Goal: Transaction & Acquisition: Purchase product/service

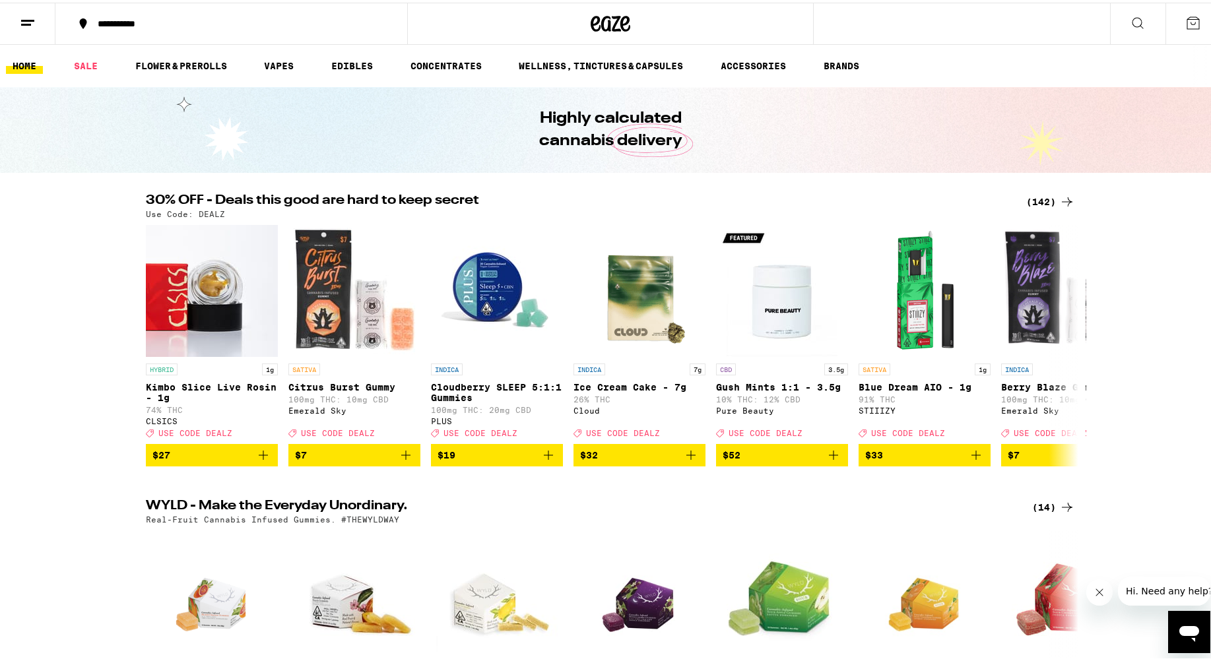
click at [3, 207] on div "30% OFF - Deals this good are hard to keep secret (142) Use Code: DEALZ HYBRID …" at bounding box center [610, 327] width 1221 height 273
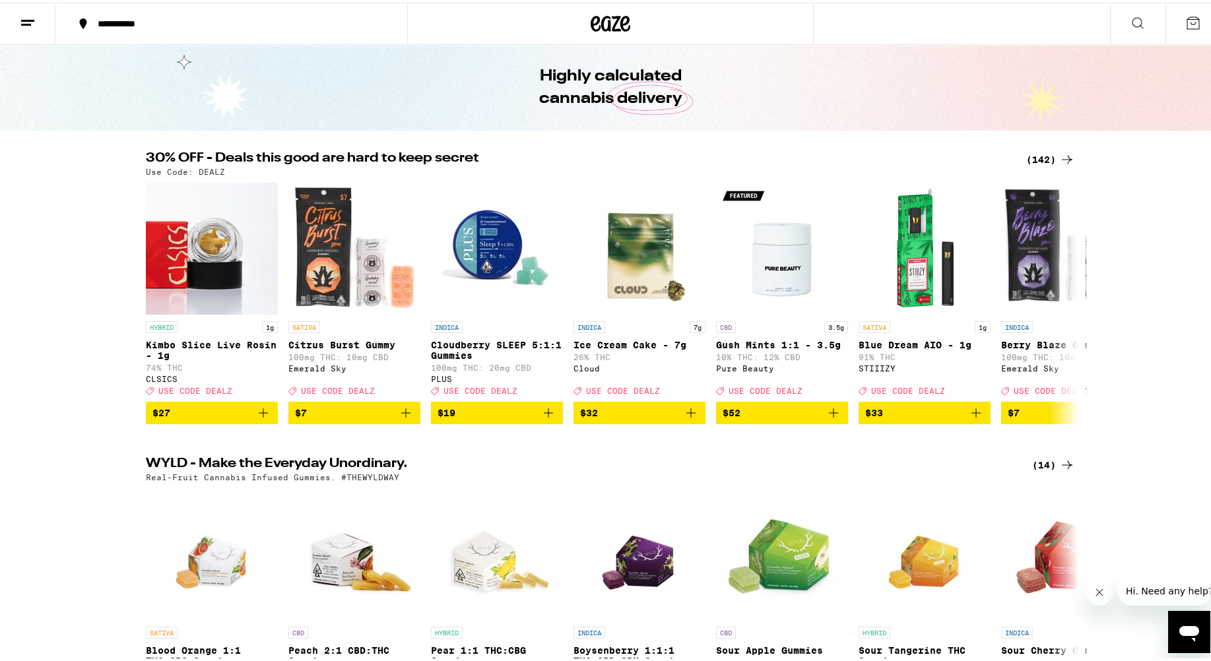
scroll to position [66, 0]
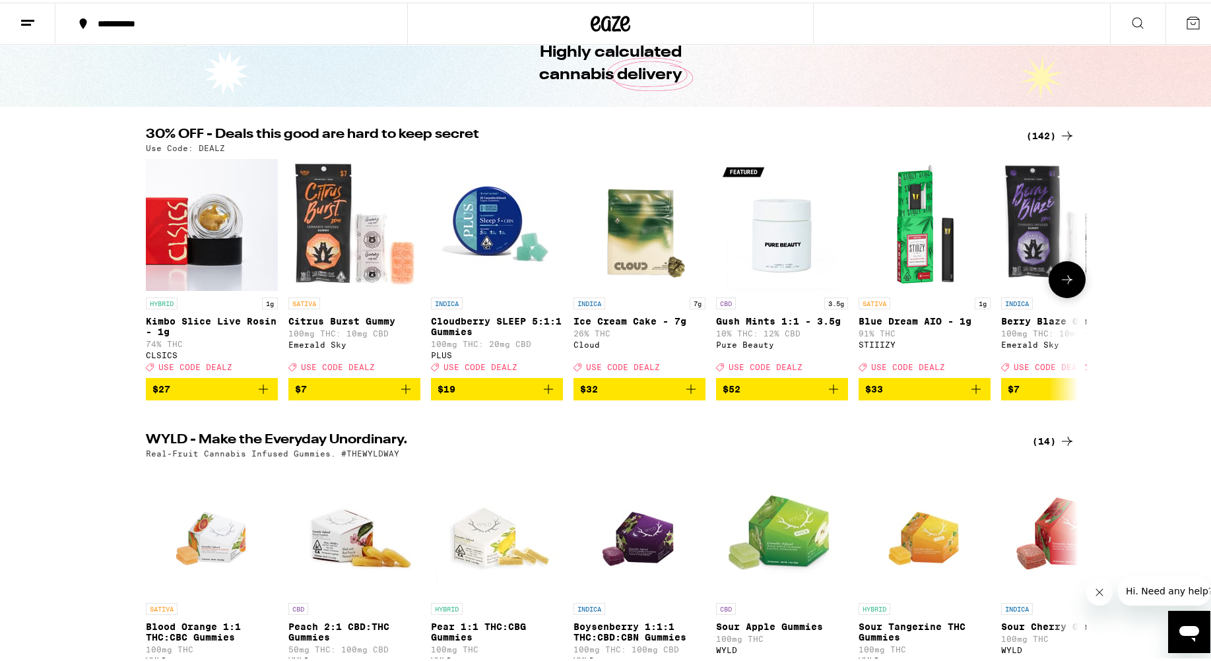
click at [785, 284] on icon at bounding box center [1067, 277] width 16 height 16
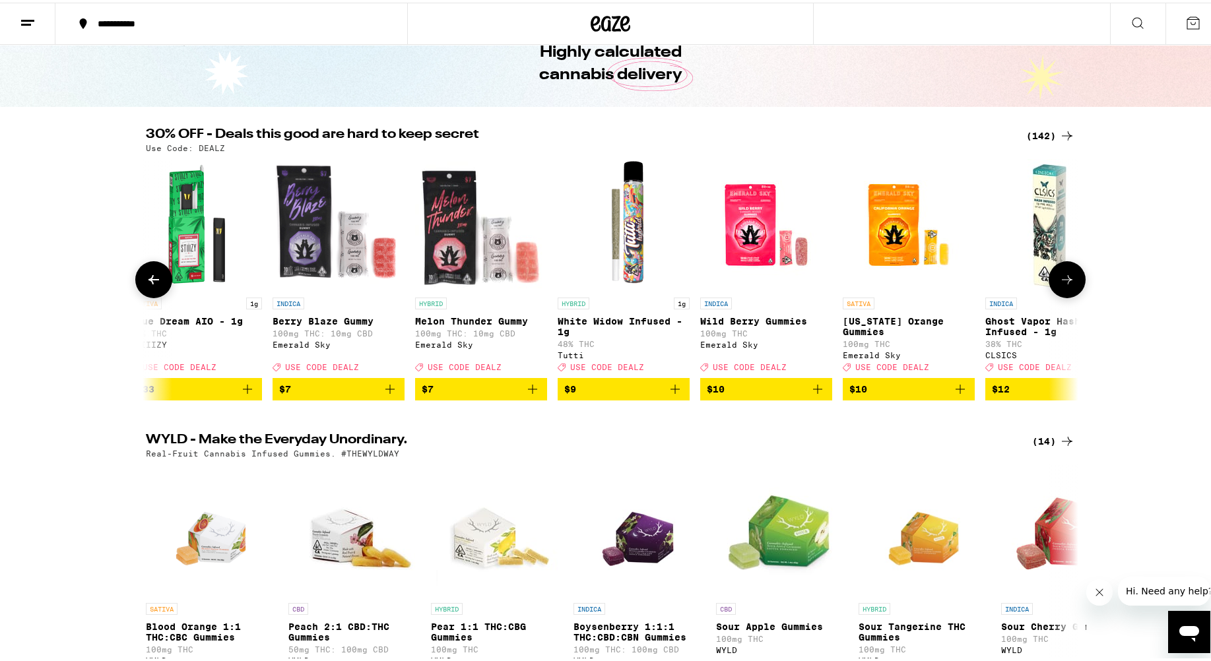
scroll to position [0, 785]
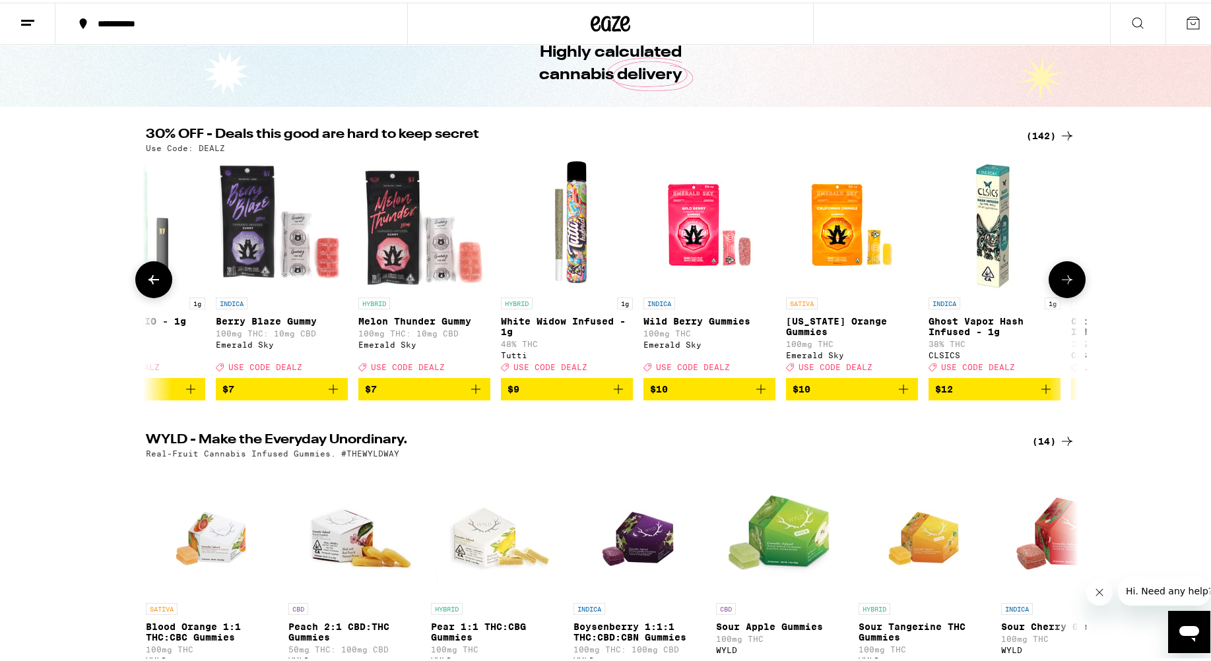
click at [785, 284] on icon at bounding box center [1067, 277] width 16 height 16
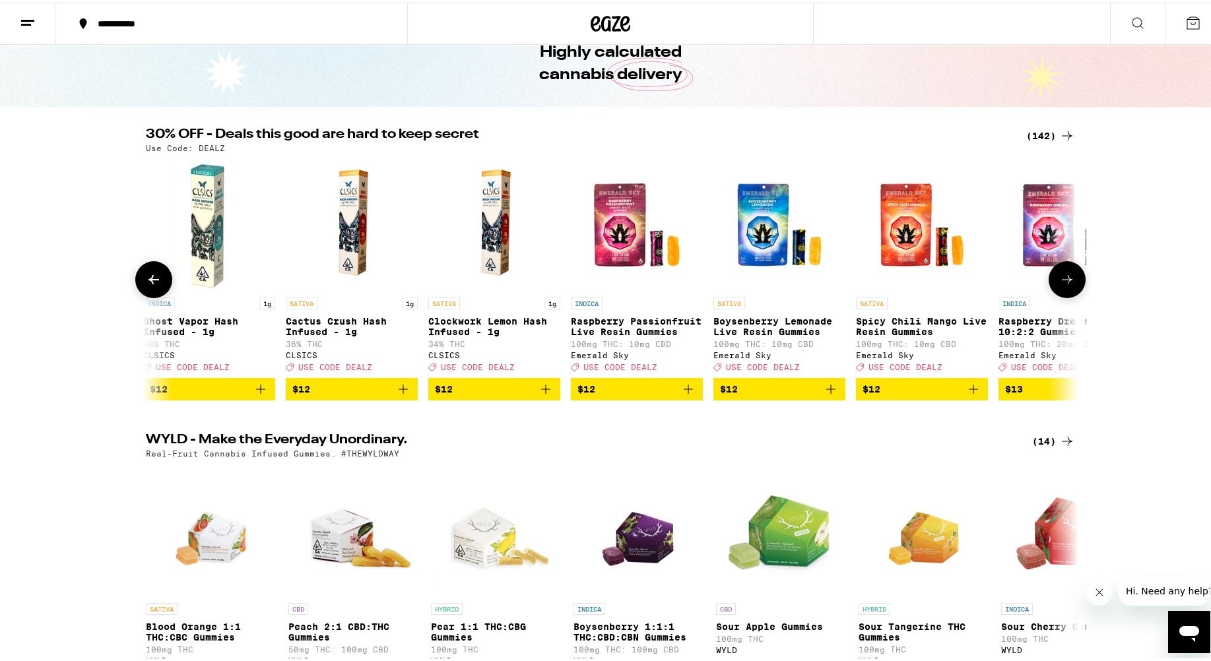
click at [785, 285] on icon at bounding box center [1067, 277] width 16 height 16
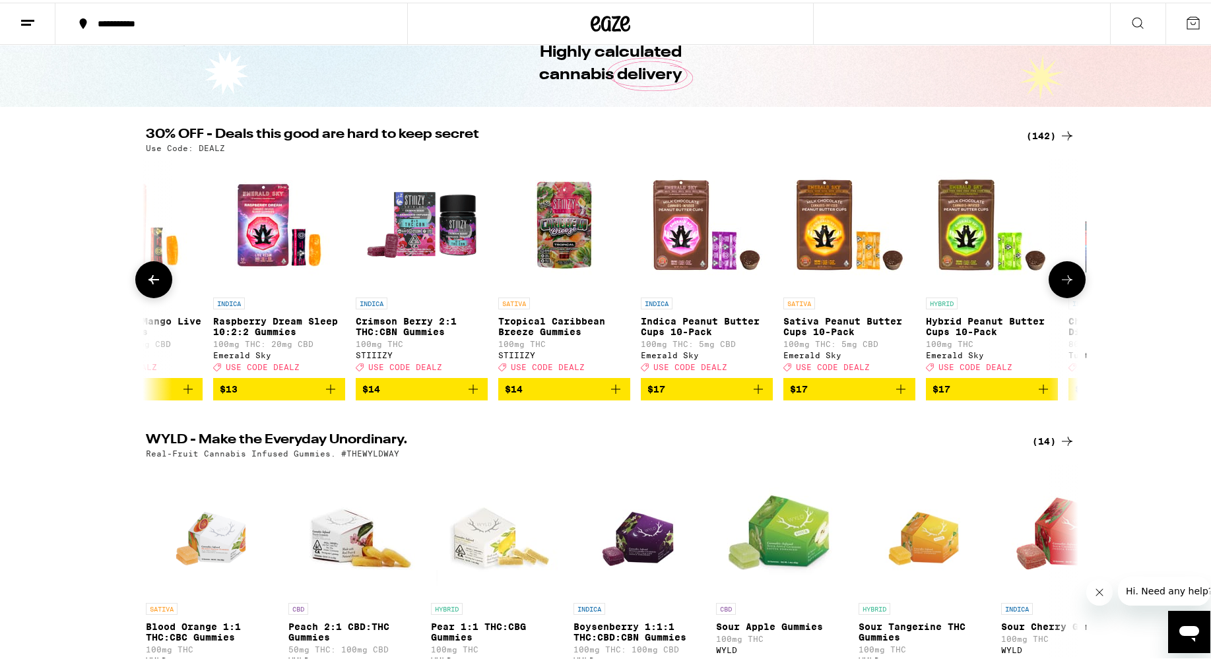
click at [785, 285] on icon at bounding box center [1067, 277] width 16 height 16
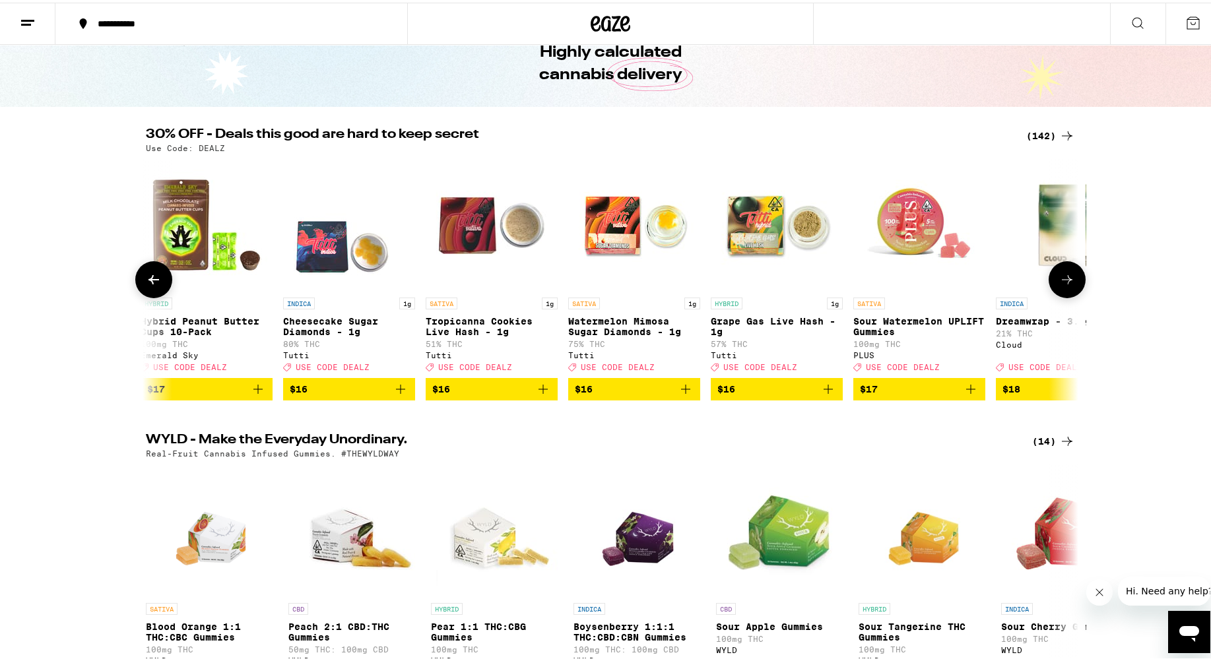
click at [785, 285] on icon at bounding box center [1067, 277] width 16 height 16
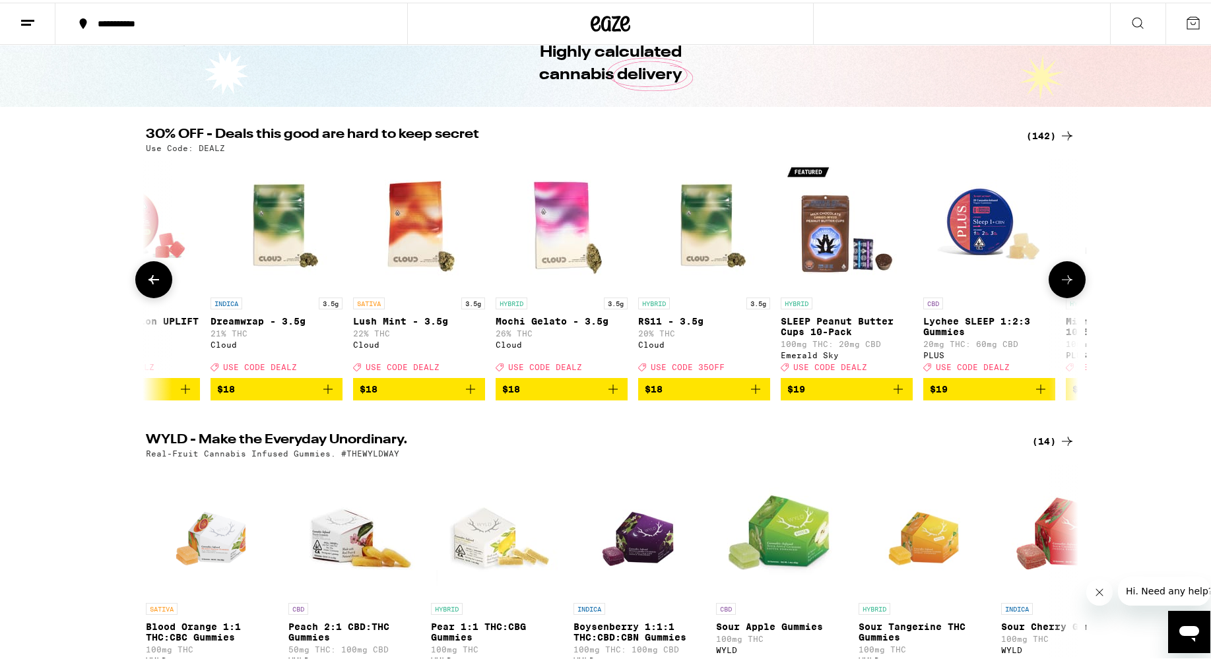
click at [785, 285] on icon at bounding box center [1067, 277] width 16 height 16
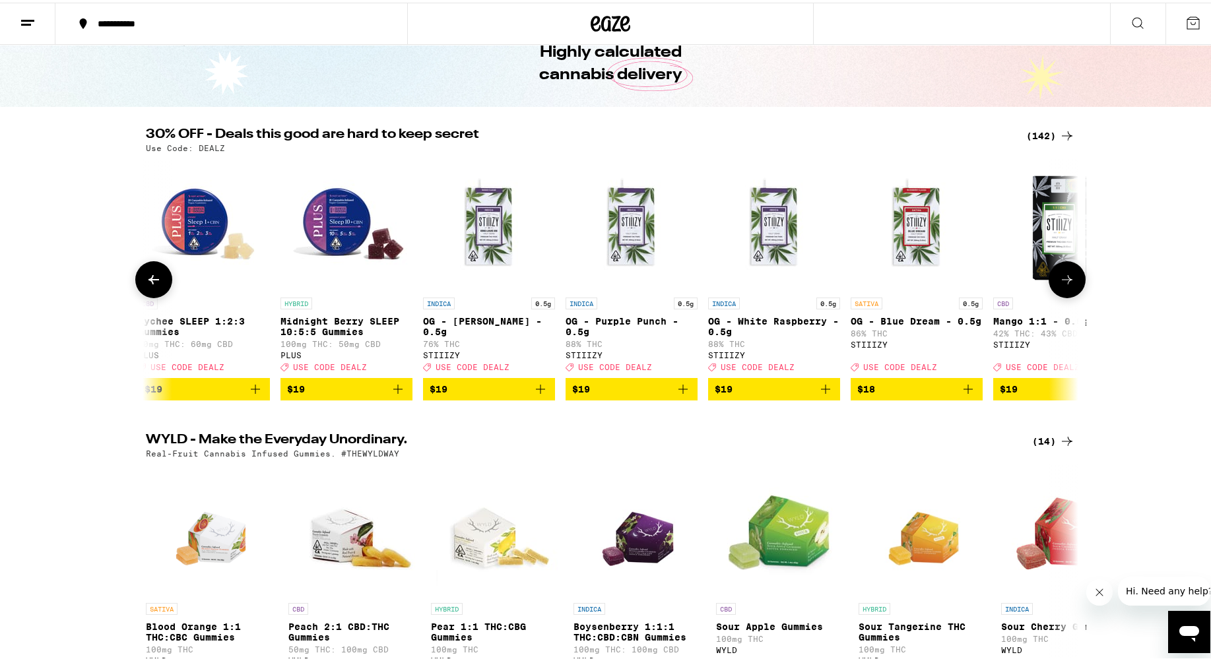
click at [785, 285] on icon at bounding box center [1067, 277] width 16 height 16
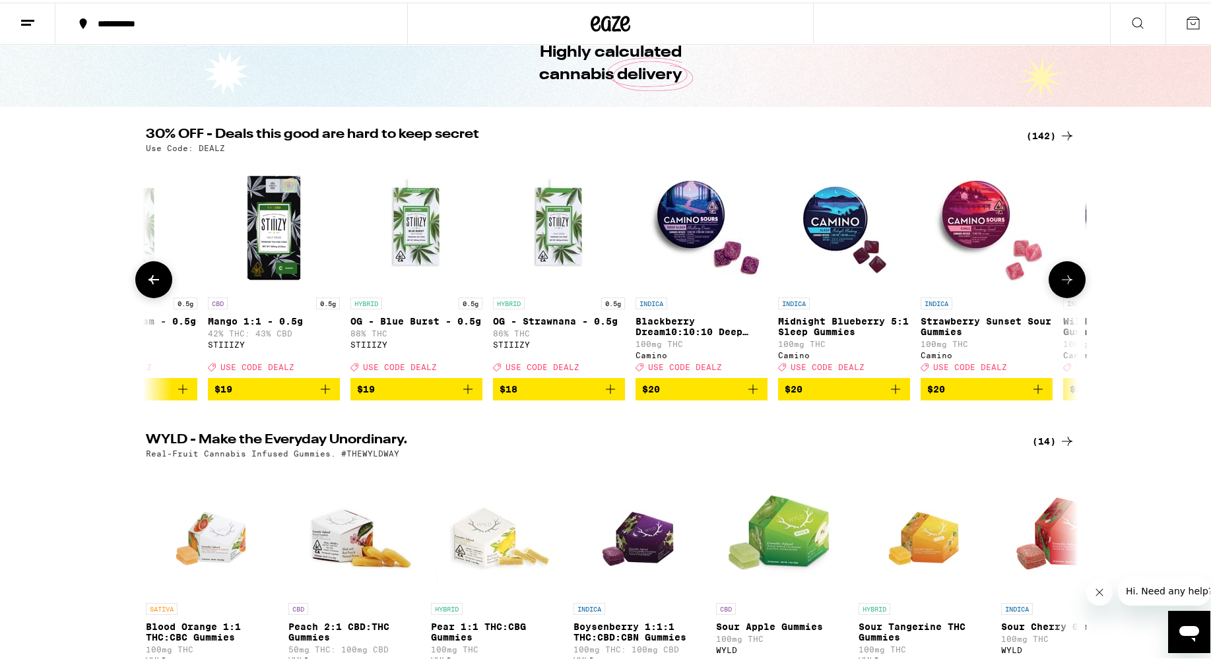
click at [785, 285] on icon at bounding box center [1067, 277] width 16 height 16
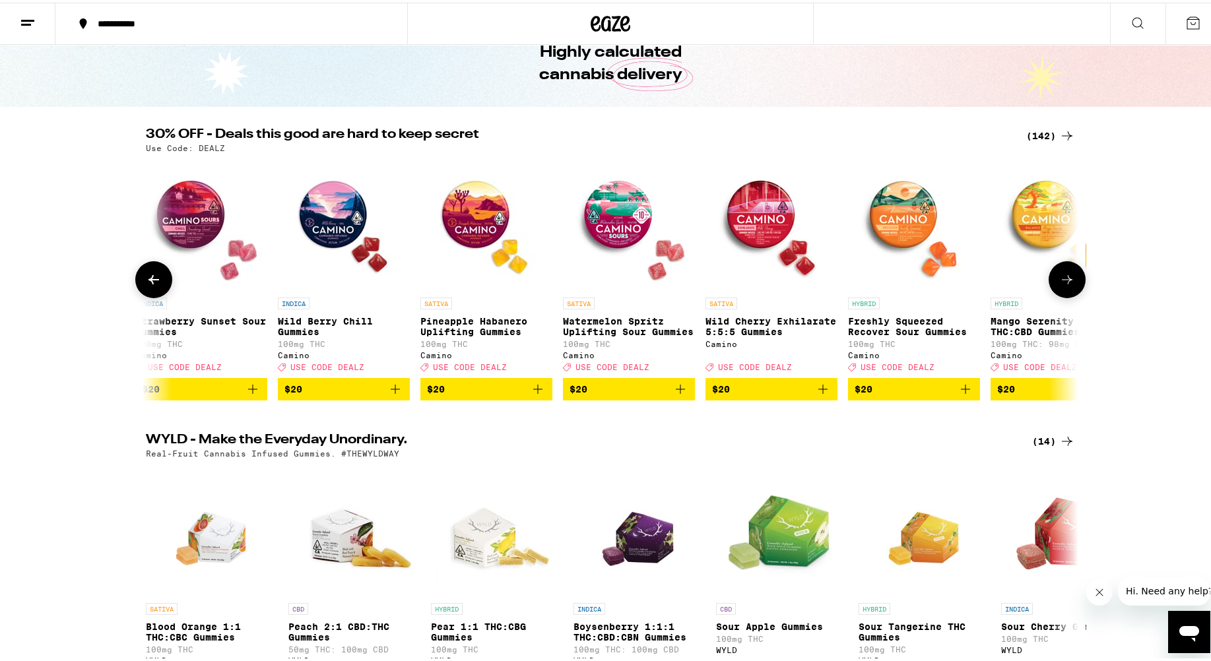
click at [785, 285] on icon at bounding box center [1067, 277] width 16 height 16
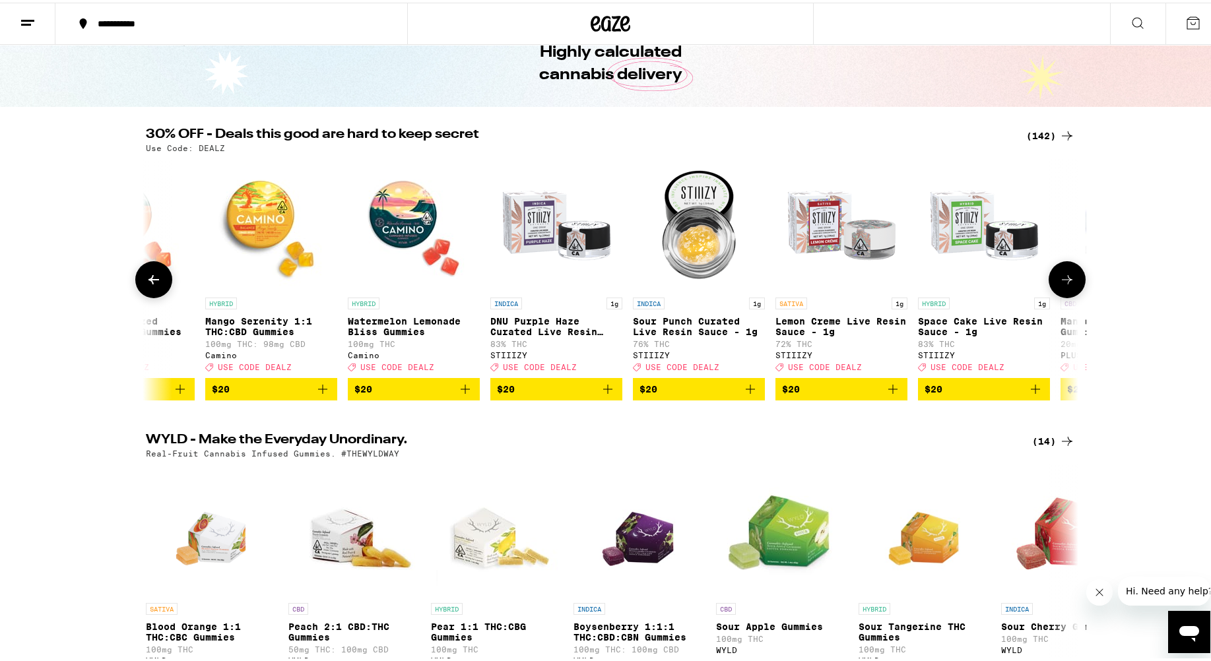
click at [785, 285] on icon at bounding box center [1067, 277] width 16 height 16
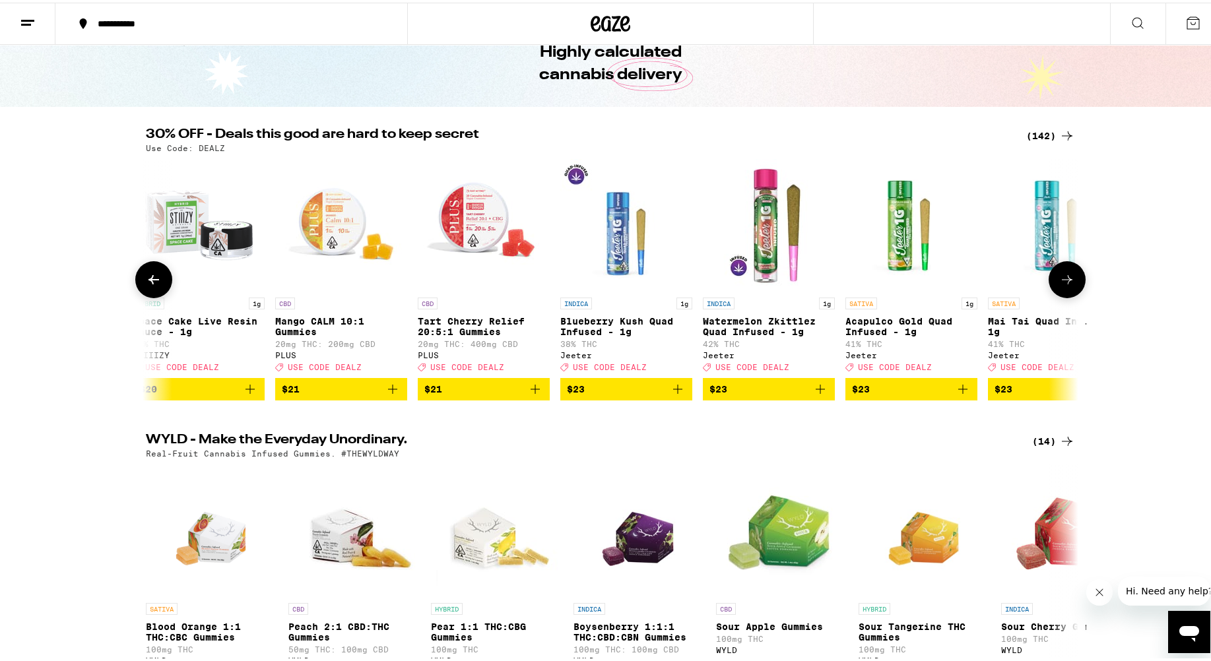
click at [785, 285] on icon at bounding box center [1067, 277] width 16 height 16
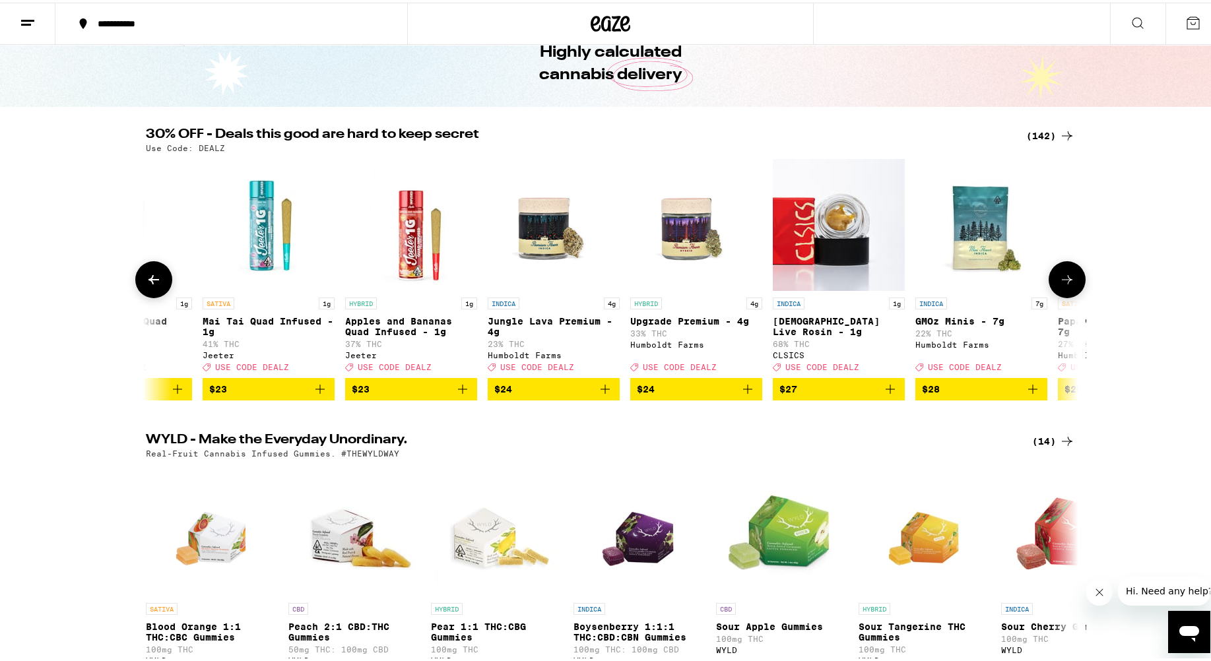
click at [785, 285] on icon at bounding box center [1067, 277] width 16 height 16
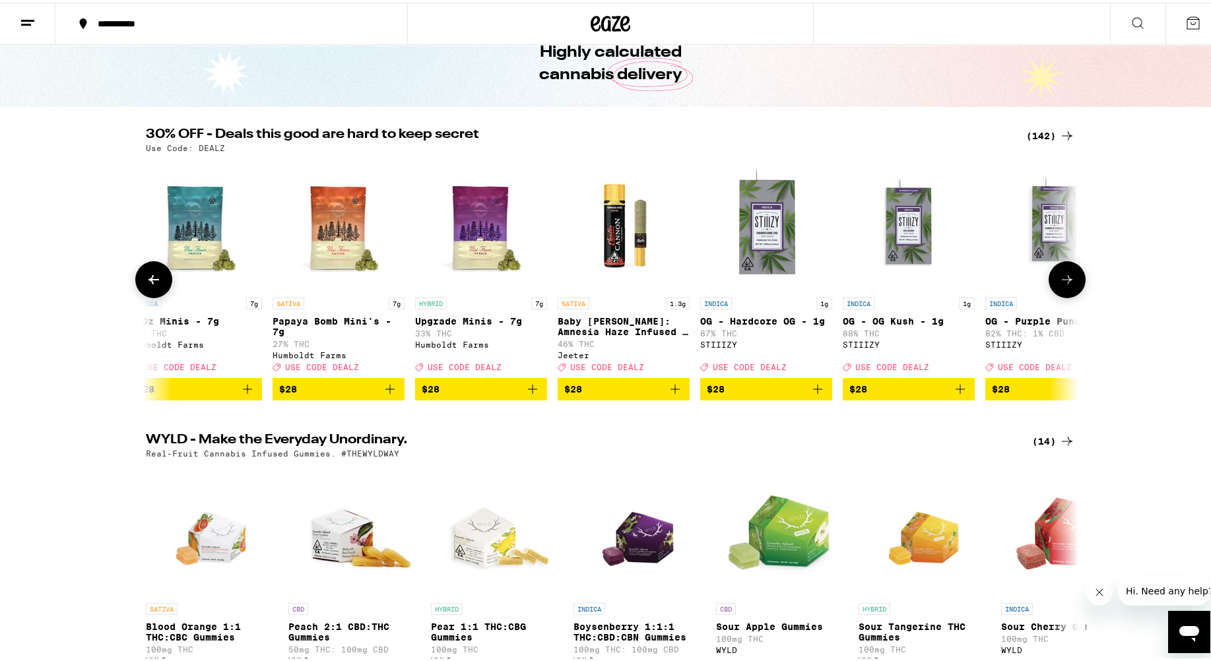
click at [785, 285] on icon at bounding box center [1067, 277] width 16 height 16
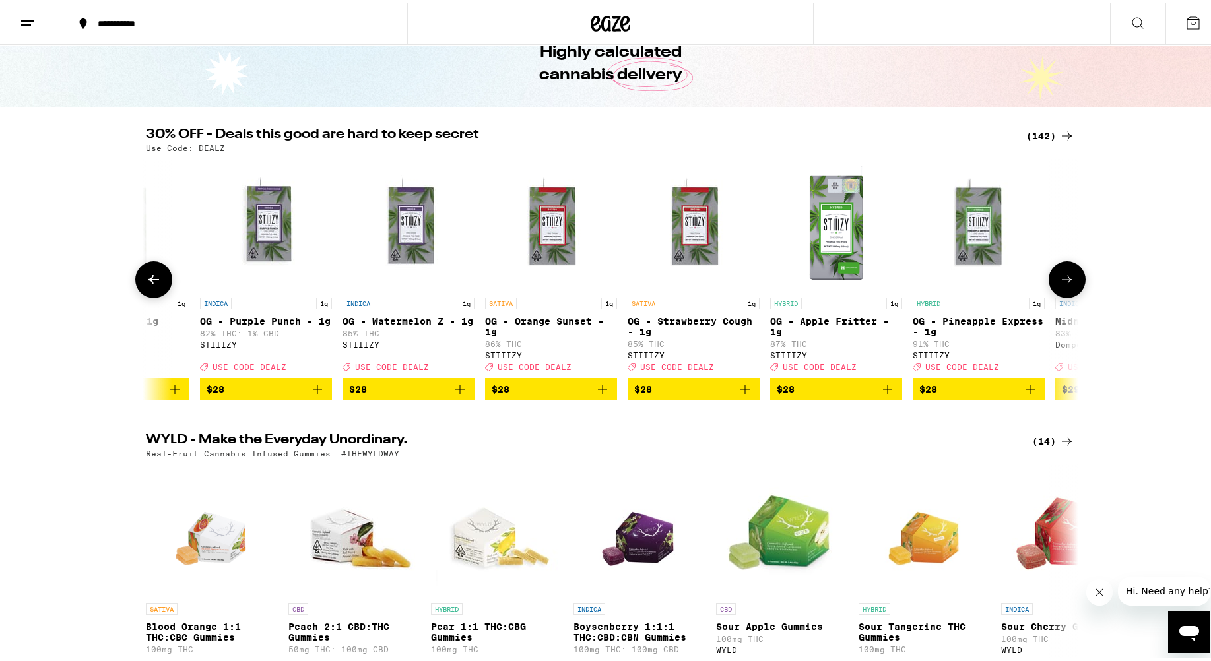
click at [785, 285] on icon at bounding box center [1067, 277] width 16 height 16
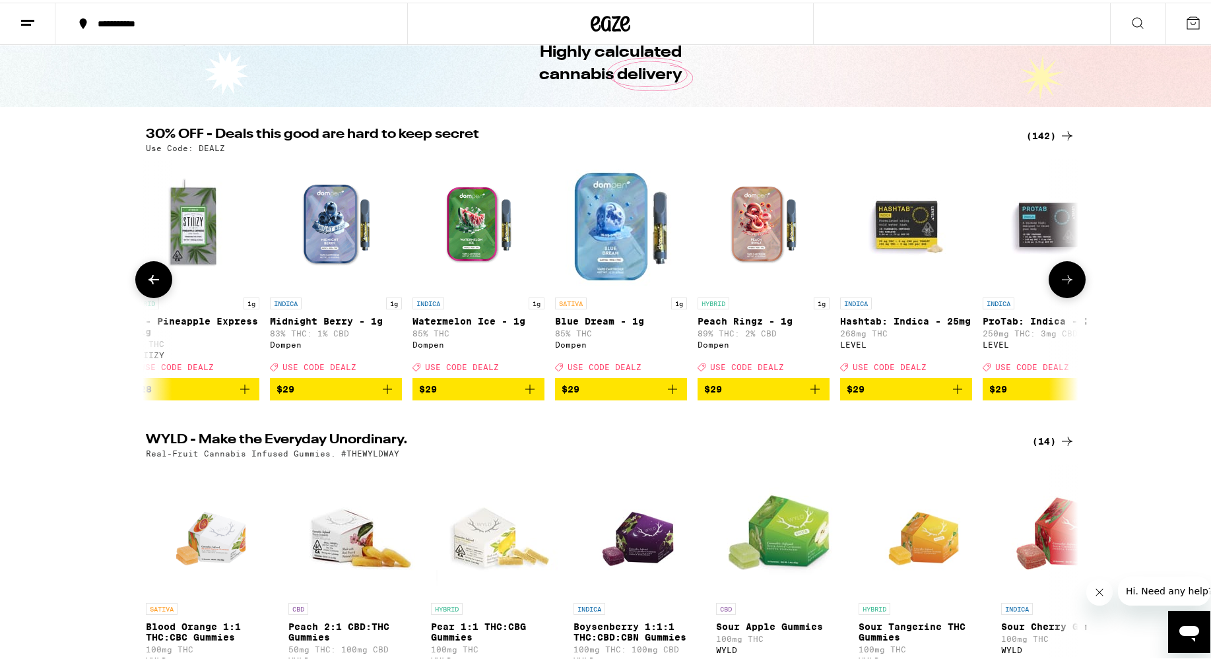
click at [785, 285] on icon at bounding box center [1067, 277] width 16 height 16
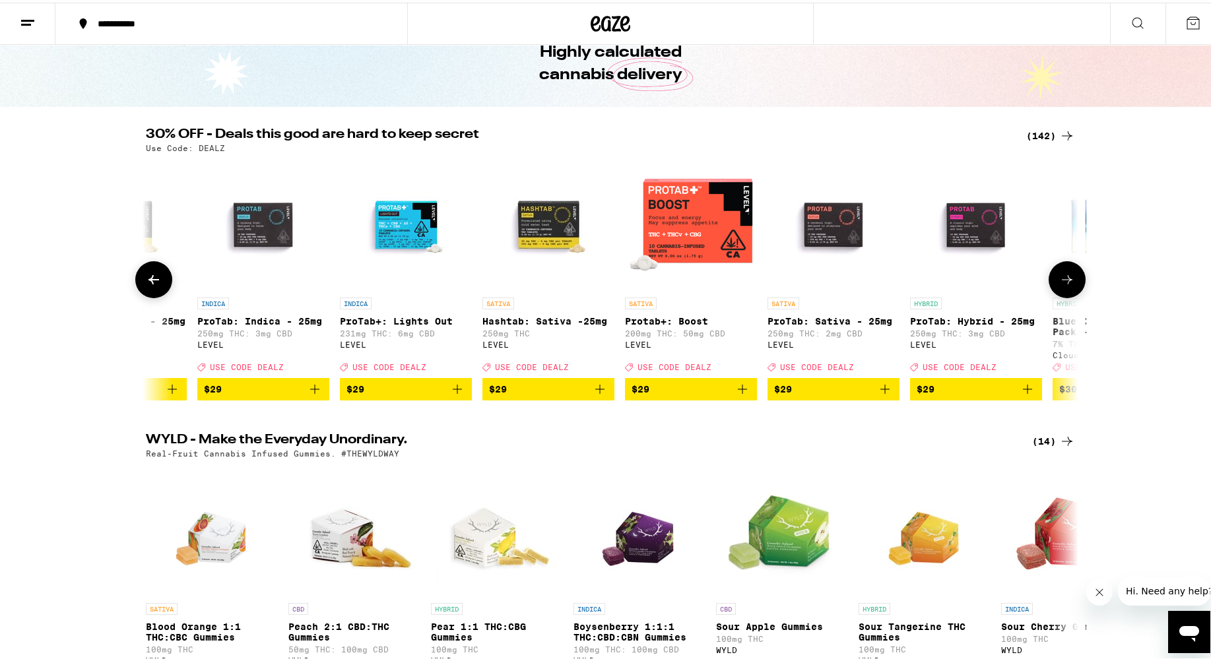
click at [785, 285] on icon at bounding box center [1067, 277] width 16 height 16
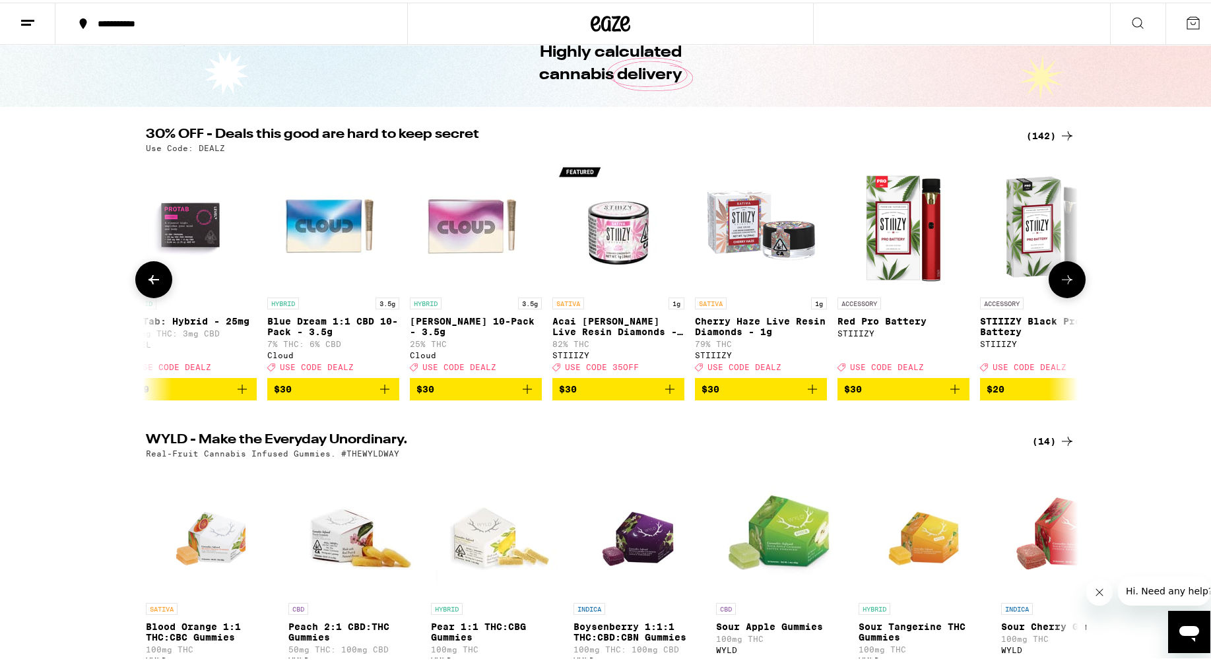
click at [785, 285] on icon at bounding box center [1067, 277] width 16 height 16
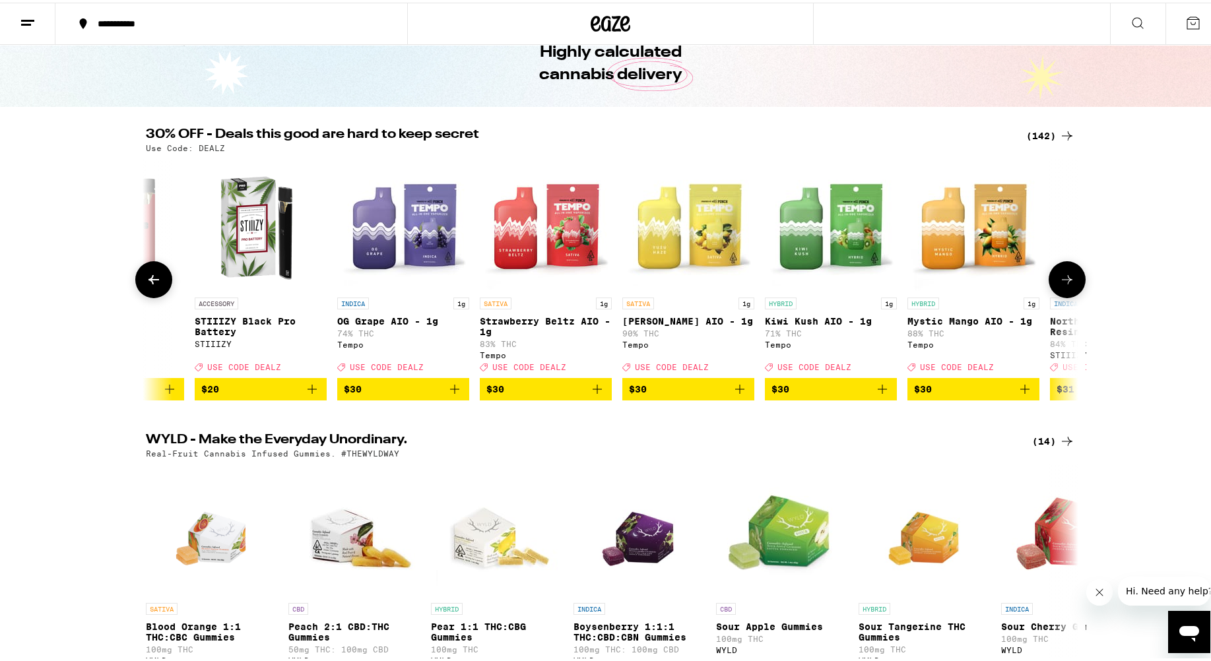
click at [785, 285] on icon at bounding box center [1067, 277] width 16 height 16
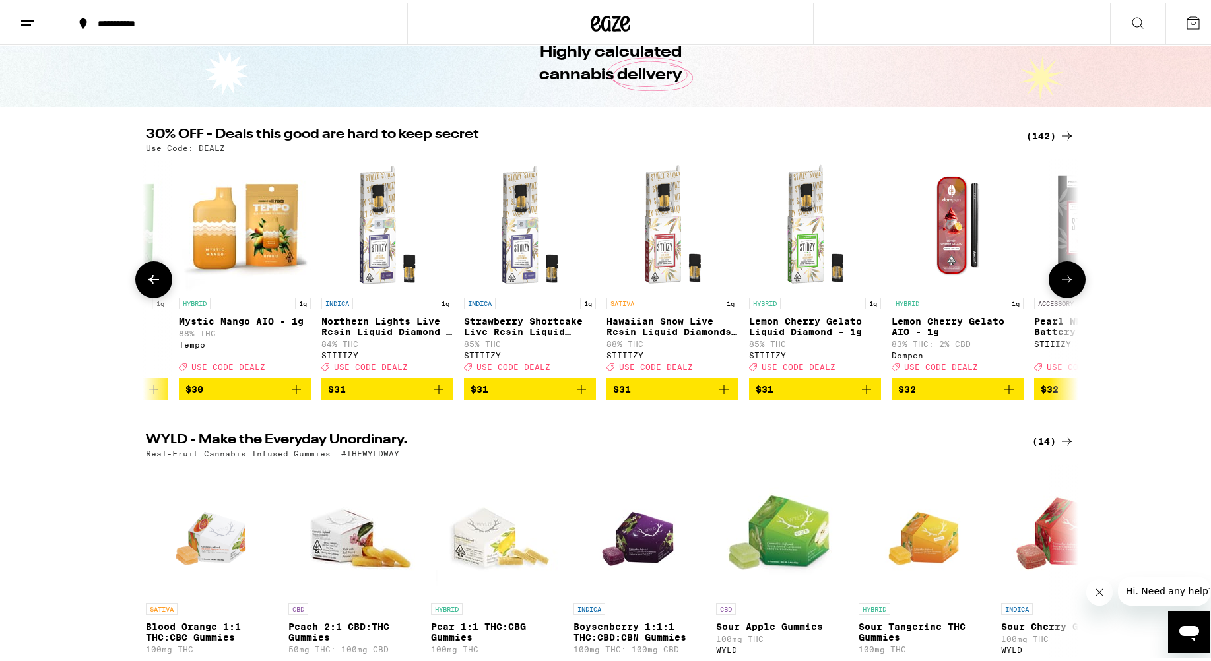
scroll to position [0, 14136]
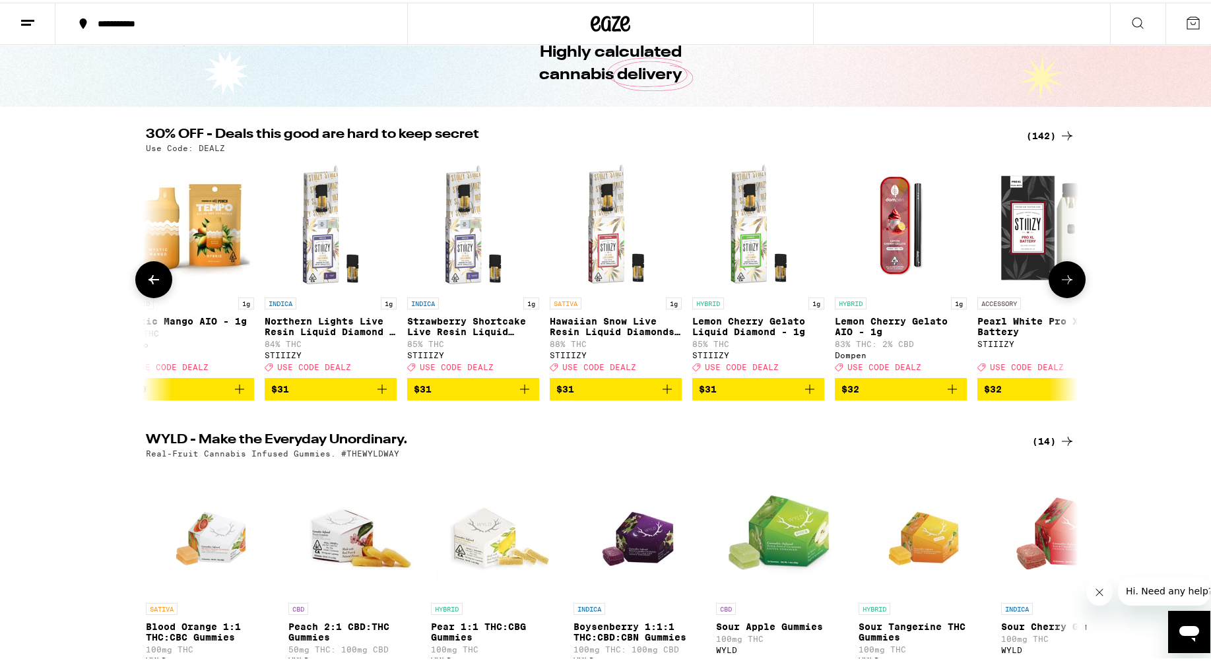
click at [154, 282] on icon at bounding box center [154, 277] width 16 height 16
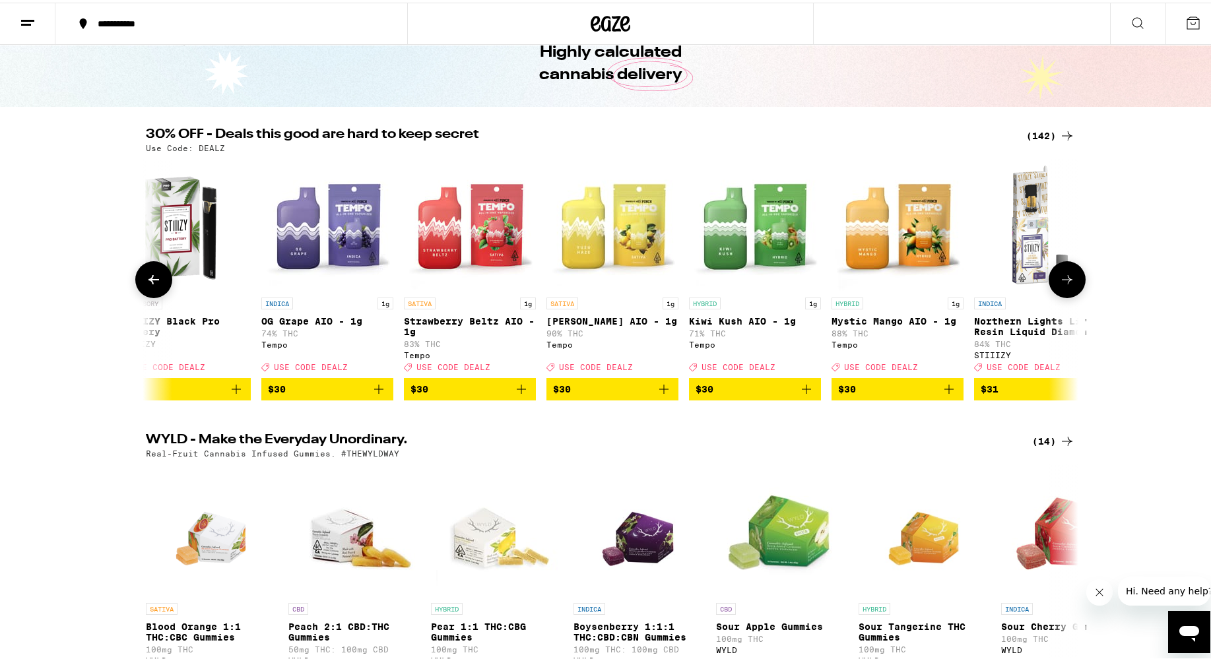
scroll to position [0, 13351]
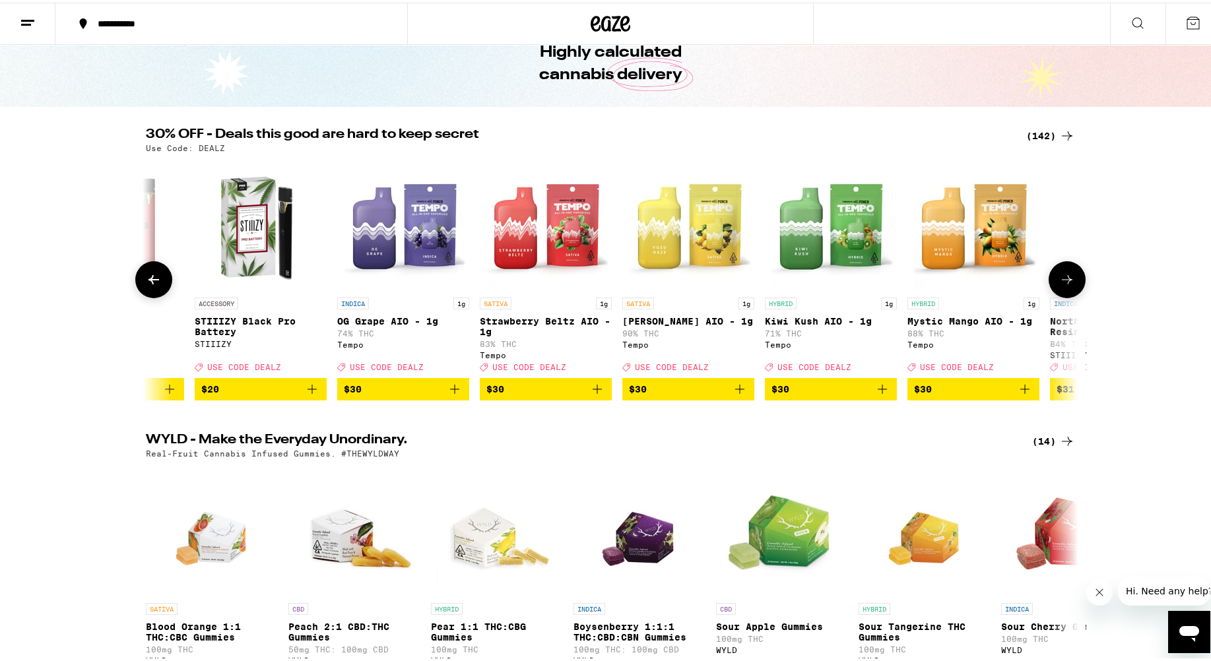
click at [785, 285] on icon at bounding box center [1067, 277] width 16 height 16
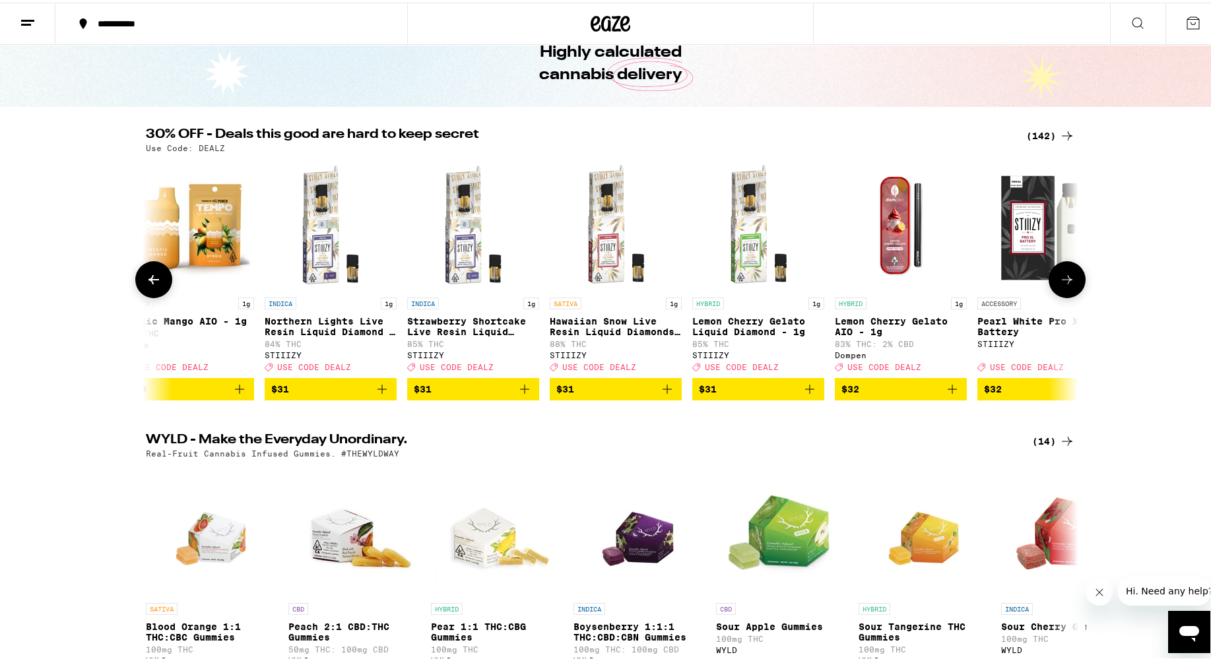
click at [785, 285] on icon at bounding box center [1067, 277] width 16 height 16
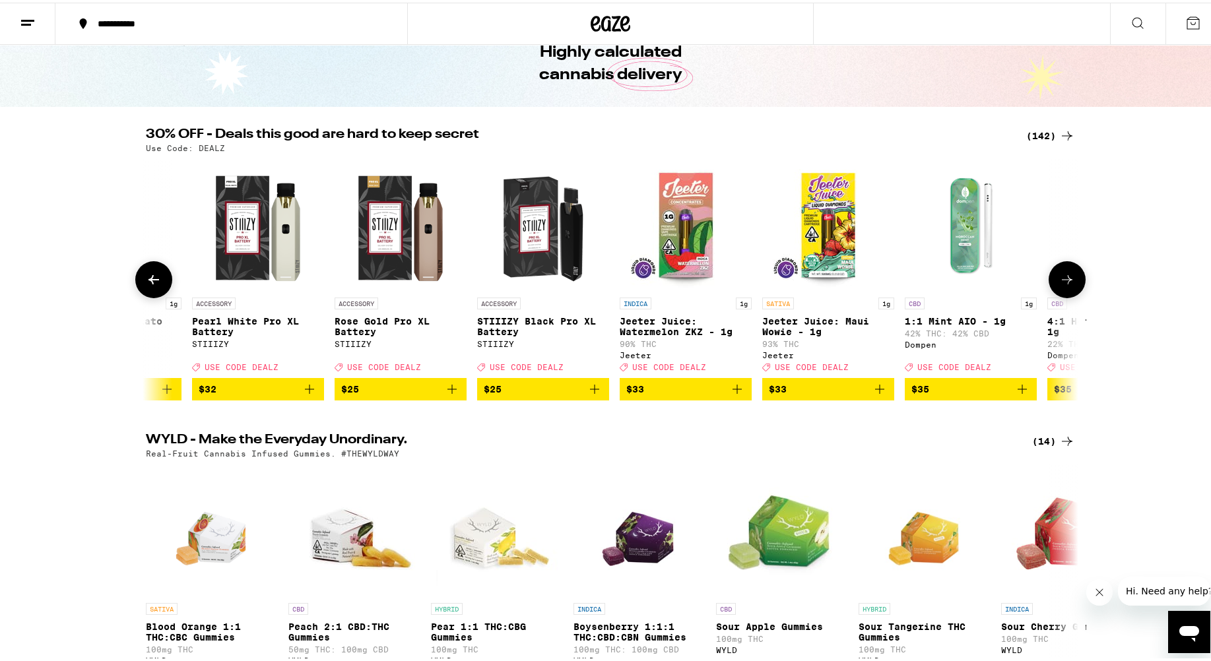
click at [785, 285] on icon at bounding box center [1067, 277] width 16 height 16
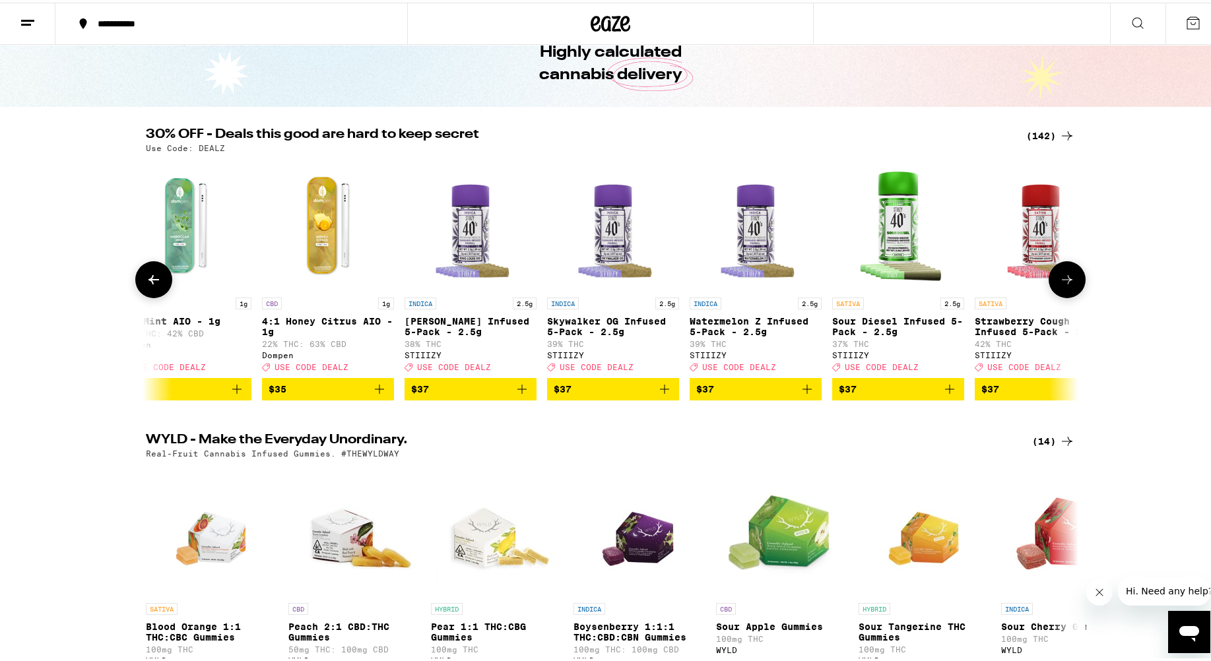
click at [785, 285] on icon at bounding box center [1067, 277] width 16 height 16
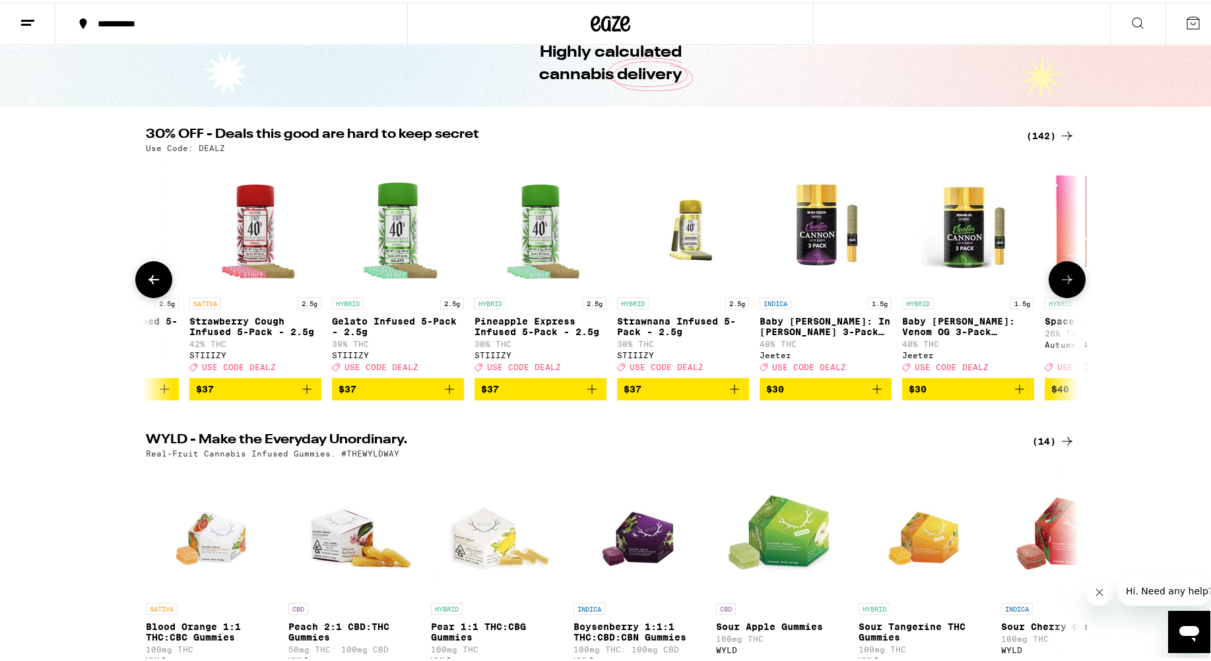
click at [785, 285] on icon at bounding box center [1067, 277] width 16 height 16
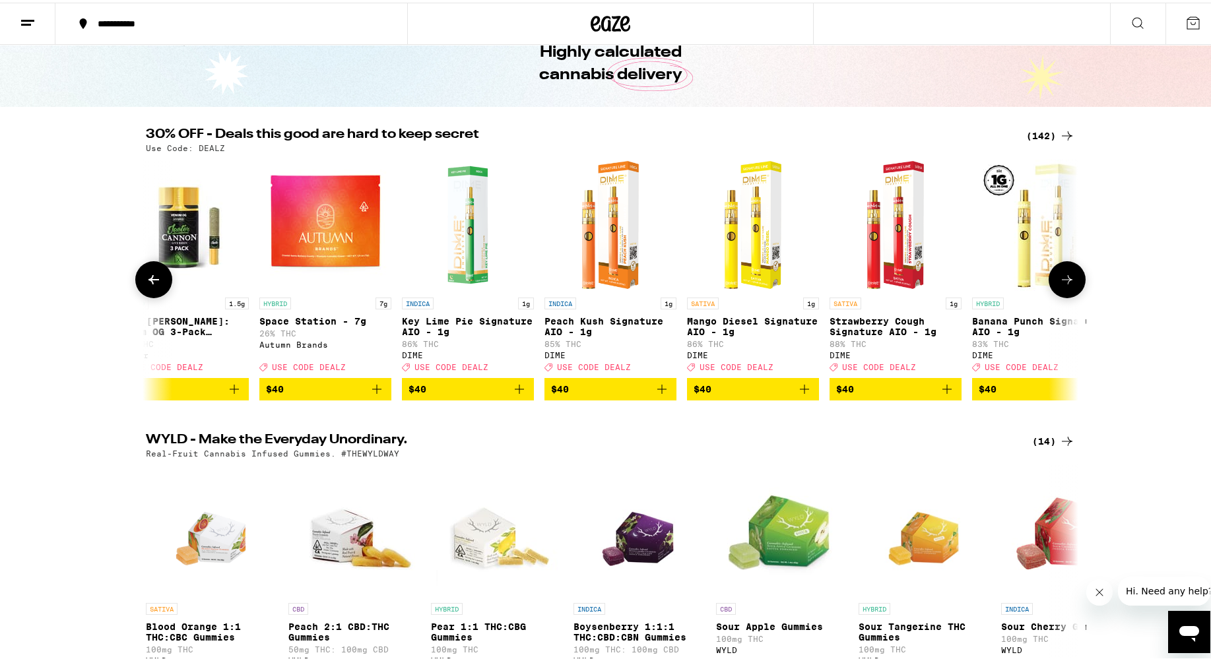
click at [785, 285] on icon at bounding box center [1067, 277] width 16 height 16
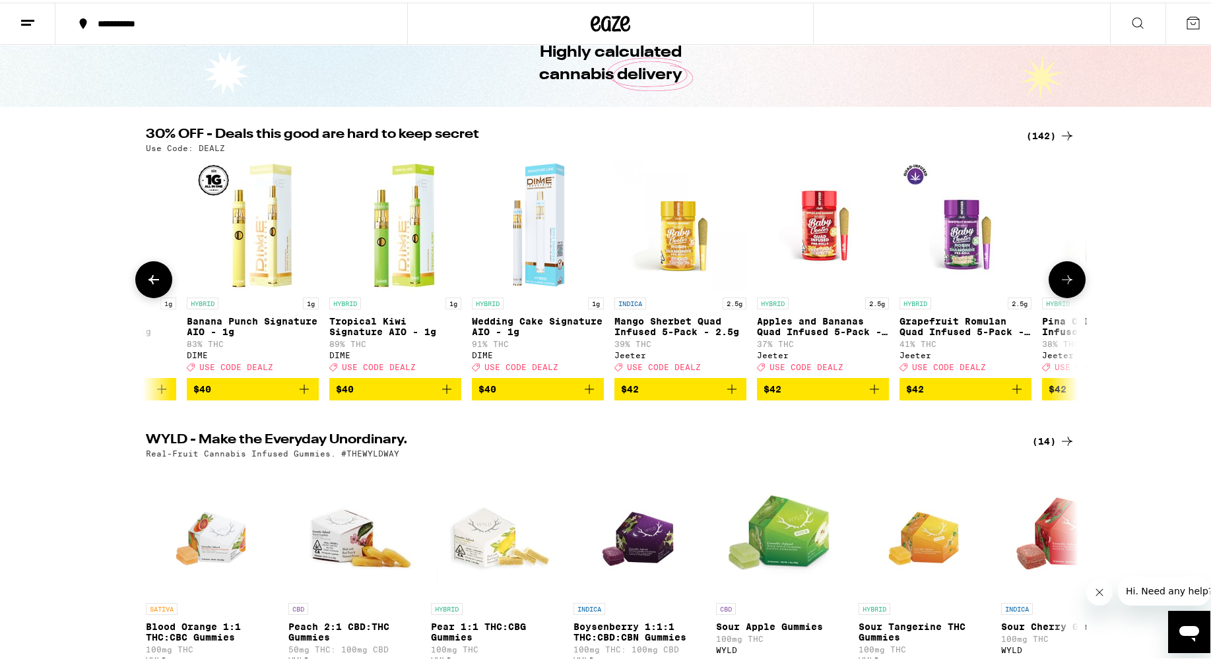
click at [785, 288] on button at bounding box center [1067, 277] width 37 height 37
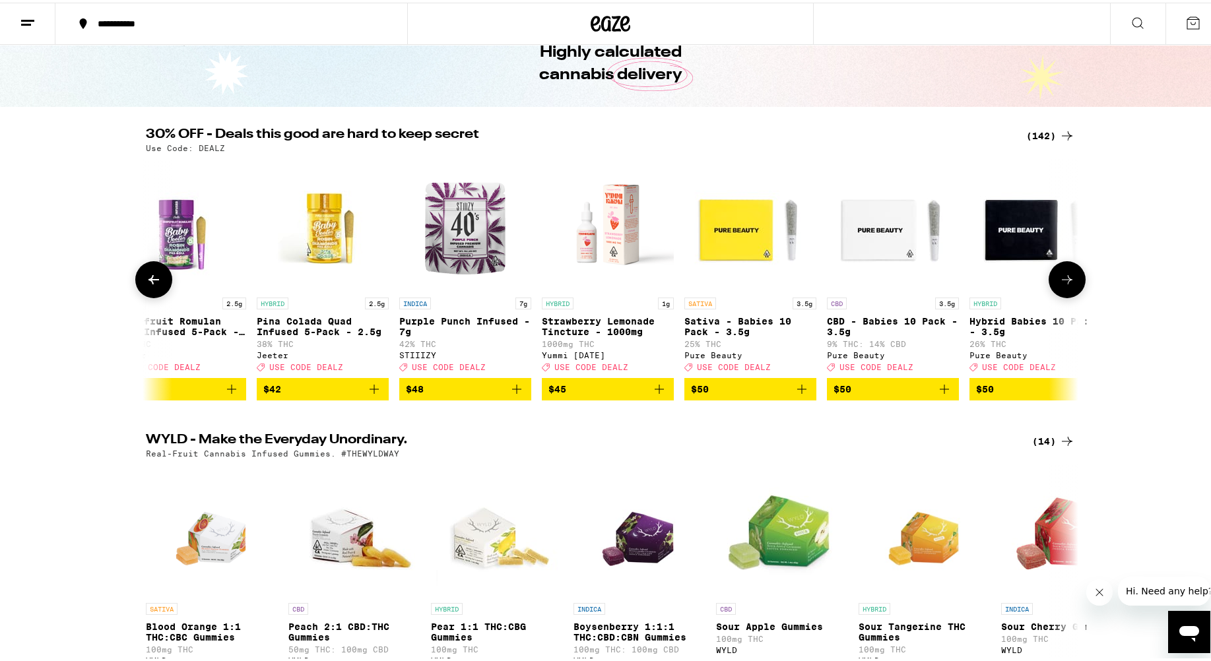
click at [785, 274] on button at bounding box center [1067, 277] width 37 height 37
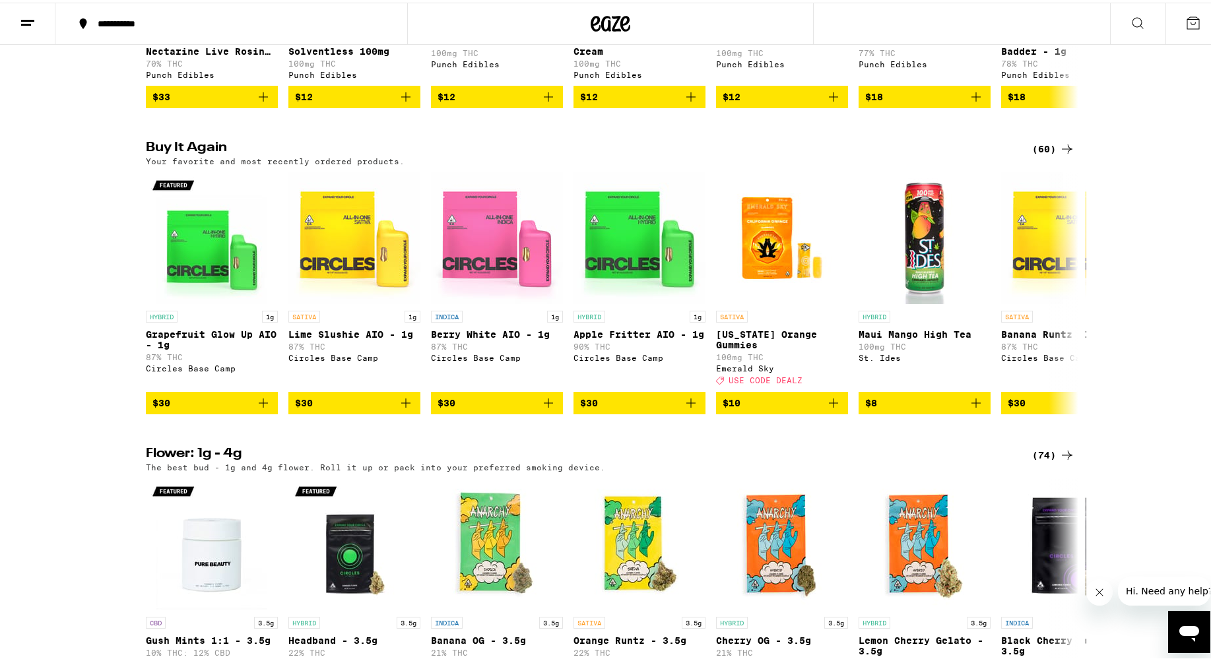
scroll to position [1254, 0]
